Goal: Share content: Share content

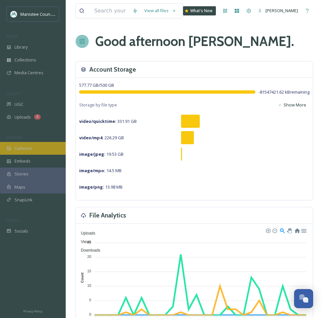
click at [19, 146] on span "Galleries" at bounding box center [23, 148] width 18 height 6
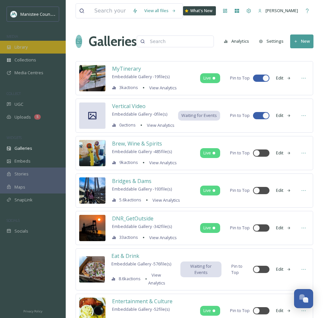
click at [32, 48] on div "Library" at bounding box center [33, 47] width 66 height 13
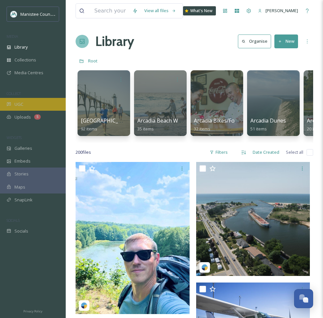
click at [14, 105] on span "UGC" at bounding box center [18, 104] width 9 height 6
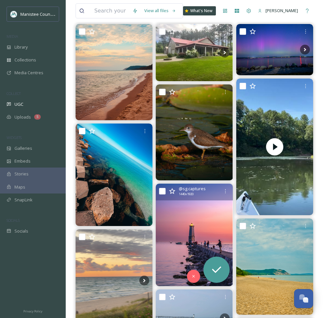
scroll to position [78, 0]
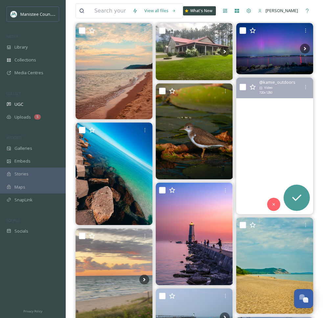
click at [250, 180] on video "An Outdoor Moment: A paddle on the Manistee River, Hodenpyl Dam to Tippy Dam #k…" at bounding box center [274, 146] width 77 height 137
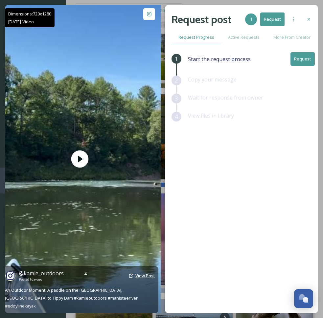
click at [145, 279] on link "View Post" at bounding box center [145, 276] width 20 height 6
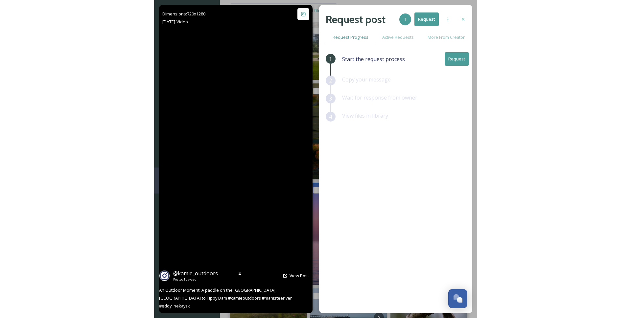
scroll to position [79, 0]
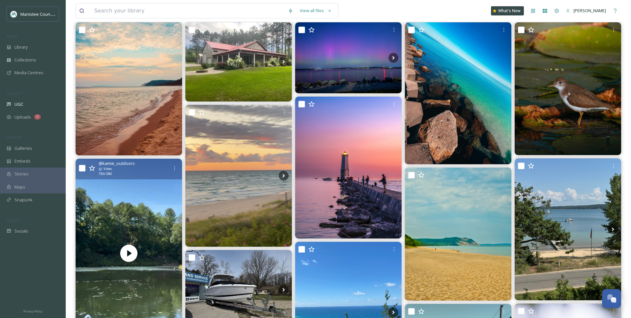
click at [82, 168] on input "checkbox" at bounding box center [82, 168] width 7 height 7
checkbox input "true"
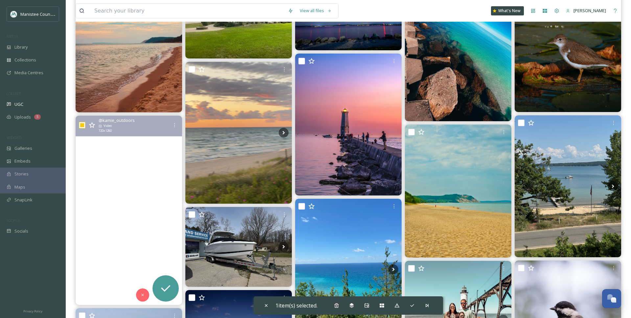
scroll to position [125, 0]
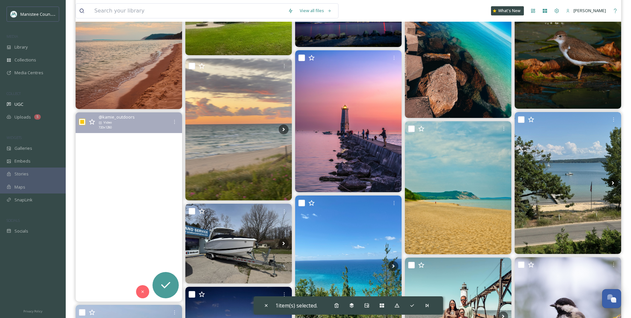
click at [164, 211] on video "An Outdoor Moment: A paddle on the Manistee River, Hodenpyl Dam to Tippy Dam #k…" at bounding box center [129, 206] width 107 height 189
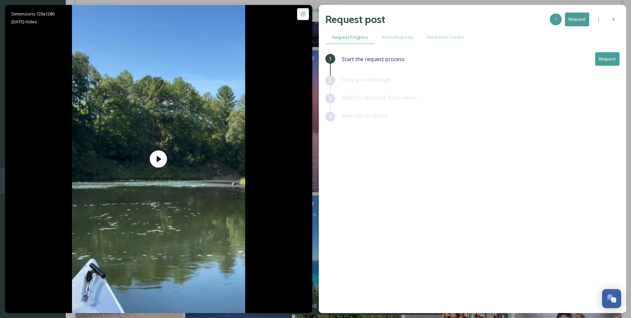
click at [323, 60] on button "Request" at bounding box center [607, 58] width 24 height 13
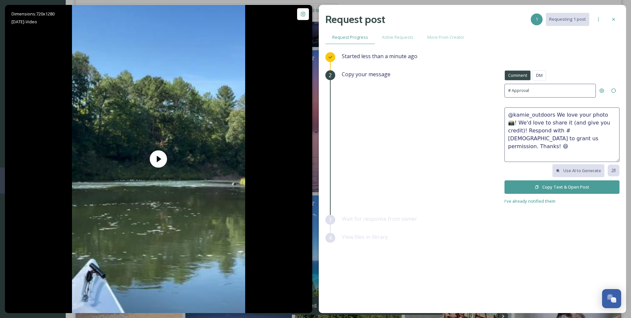
click at [323, 115] on textarea "@kamie_outdoors We love your photo 📸! We'd love to share it (and give you credi…" at bounding box center [562, 135] width 115 height 55
click at [323, 76] on span "DM" at bounding box center [539, 75] width 7 height 6
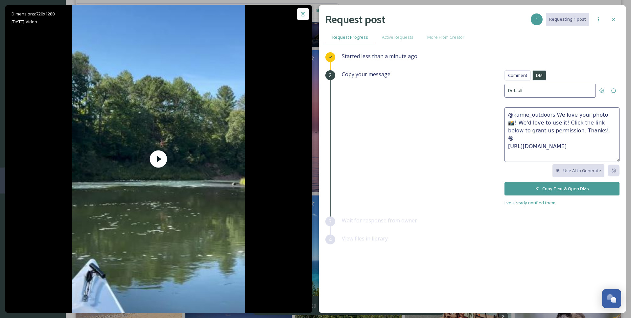
click at [323, 116] on textarea "@kamie_outdoors We love your photo 📸! We'd love to use it! Click the link below…" at bounding box center [562, 135] width 115 height 55
click at [323, 113] on textarea "@kamie_outdoors We love your photo 📸! We'd love to use it! Click the link below…" at bounding box center [562, 135] width 115 height 55
drag, startPoint x: 600, startPoint y: 114, endPoint x: 540, endPoint y: 124, distance: 61.2
click at [323, 124] on textarea "@kamie_outdoors We love your video! We'd love to use it! Click the link below t…" at bounding box center [562, 135] width 115 height 55
type textarea "@kamie_outdoors We love your video! Could we use it to promote the area? Click …"
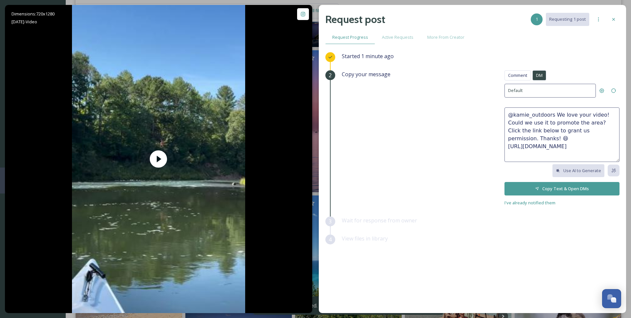
click at [323, 186] on button "Copy Text & Open DMs" at bounding box center [562, 188] width 115 height 13
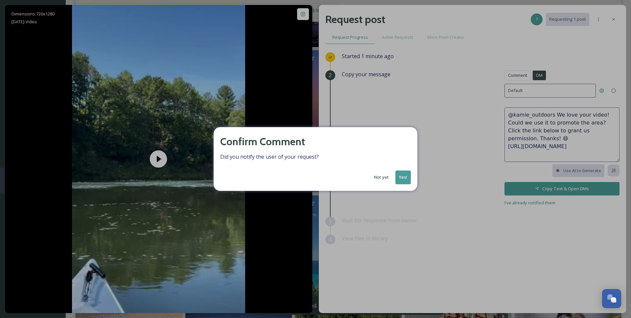
click at [323, 178] on button "Yes!" at bounding box center [403, 177] width 15 height 13
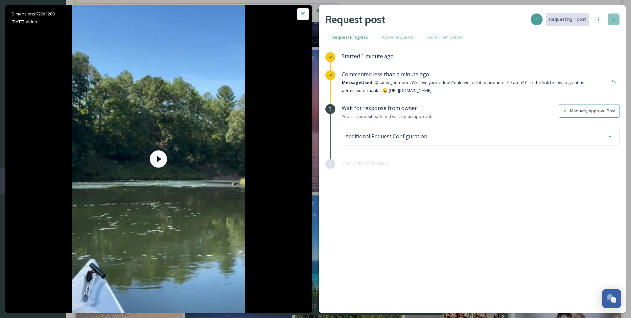
click at [323, 21] on icon at bounding box center [613, 19] width 5 height 5
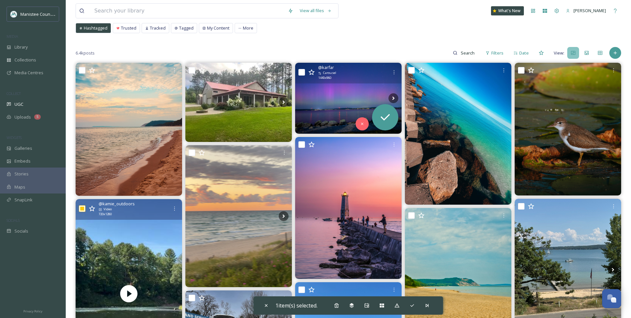
scroll to position [40, 0]
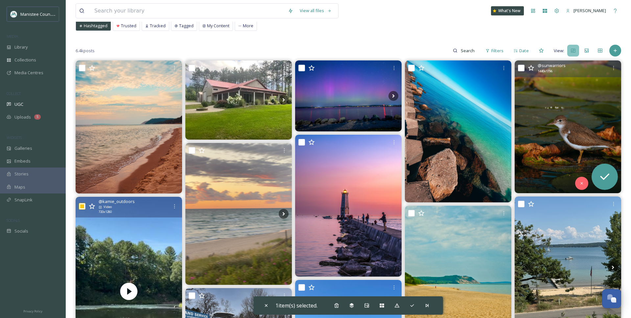
click at [323, 133] on img at bounding box center [568, 127] width 107 height 133
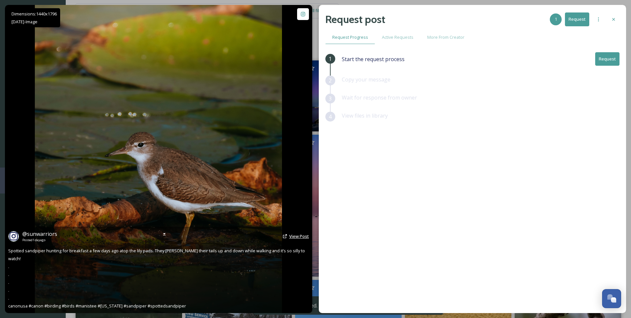
click at [295, 239] on span "View Post" at bounding box center [299, 236] width 20 height 6
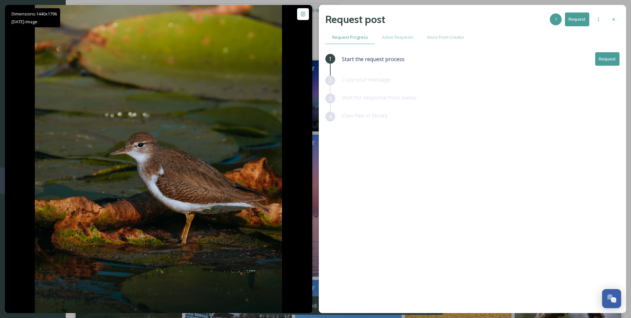
drag, startPoint x: 612, startPoint y: 19, endPoint x: 469, endPoint y: 18, distance: 142.7
click at [323, 19] on div at bounding box center [614, 19] width 12 height 12
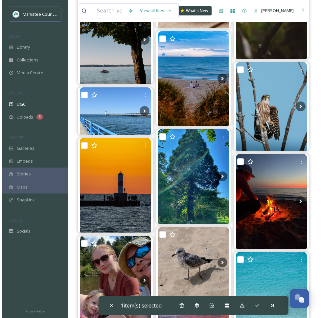
scroll to position [793, 0]
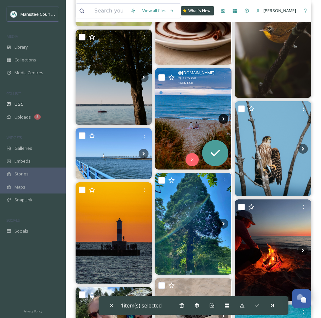
click at [222, 117] on icon at bounding box center [224, 119] width 10 height 10
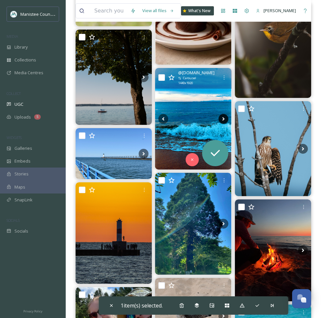
click at [222, 117] on icon at bounding box center [224, 119] width 10 height 10
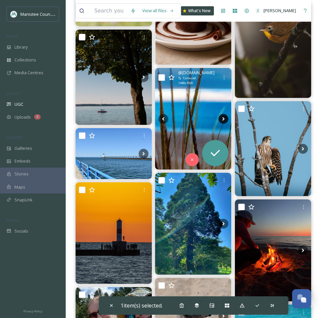
click at [222, 117] on icon at bounding box center [224, 119] width 10 height 10
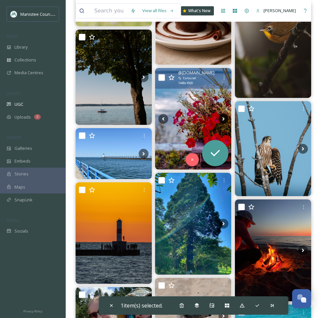
click at [223, 118] on icon at bounding box center [224, 119] width 10 height 10
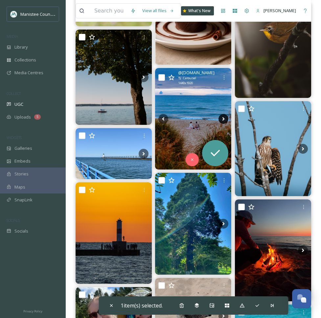
click at [223, 118] on icon at bounding box center [224, 119] width 10 height 10
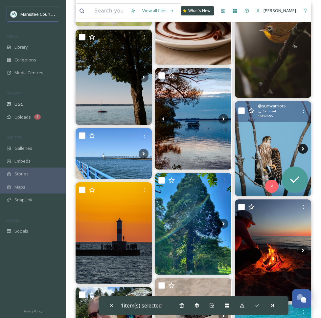
click at [302, 150] on icon at bounding box center [303, 149] width 10 height 10
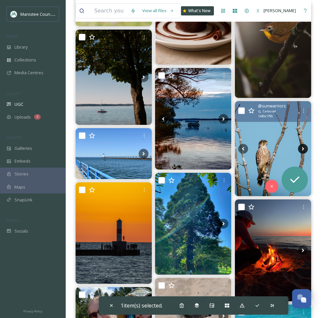
click at [302, 150] on icon at bounding box center [303, 149] width 2 height 4
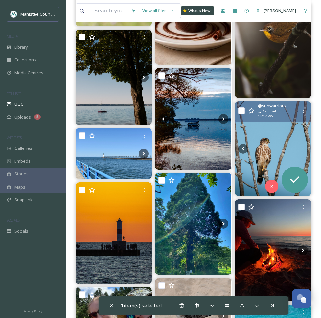
click at [302, 150] on icon at bounding box center [303, 149] width 2 height 4
